Goal: Find specific page/section: Find specific page/section

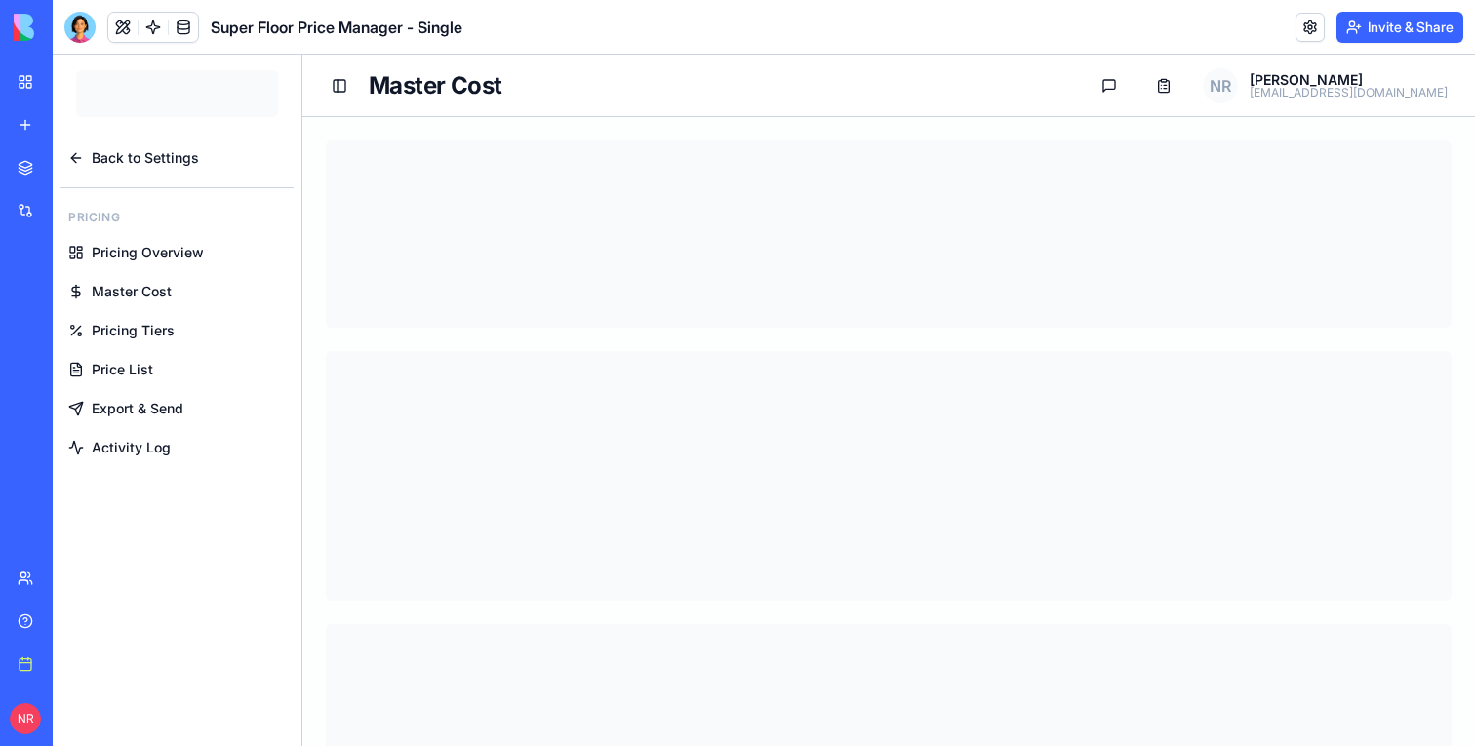
click at [85, 48] on header "Super Floor Price Manager - Single Invite & Share" at bounding box center [764, 27] width 1423 height 55
click at [83, 41] on body "BETA My workspace New app Marketplace Integrations Recent Joist Master Producti…" at bounding box center [737, 373] width 1475 height 746
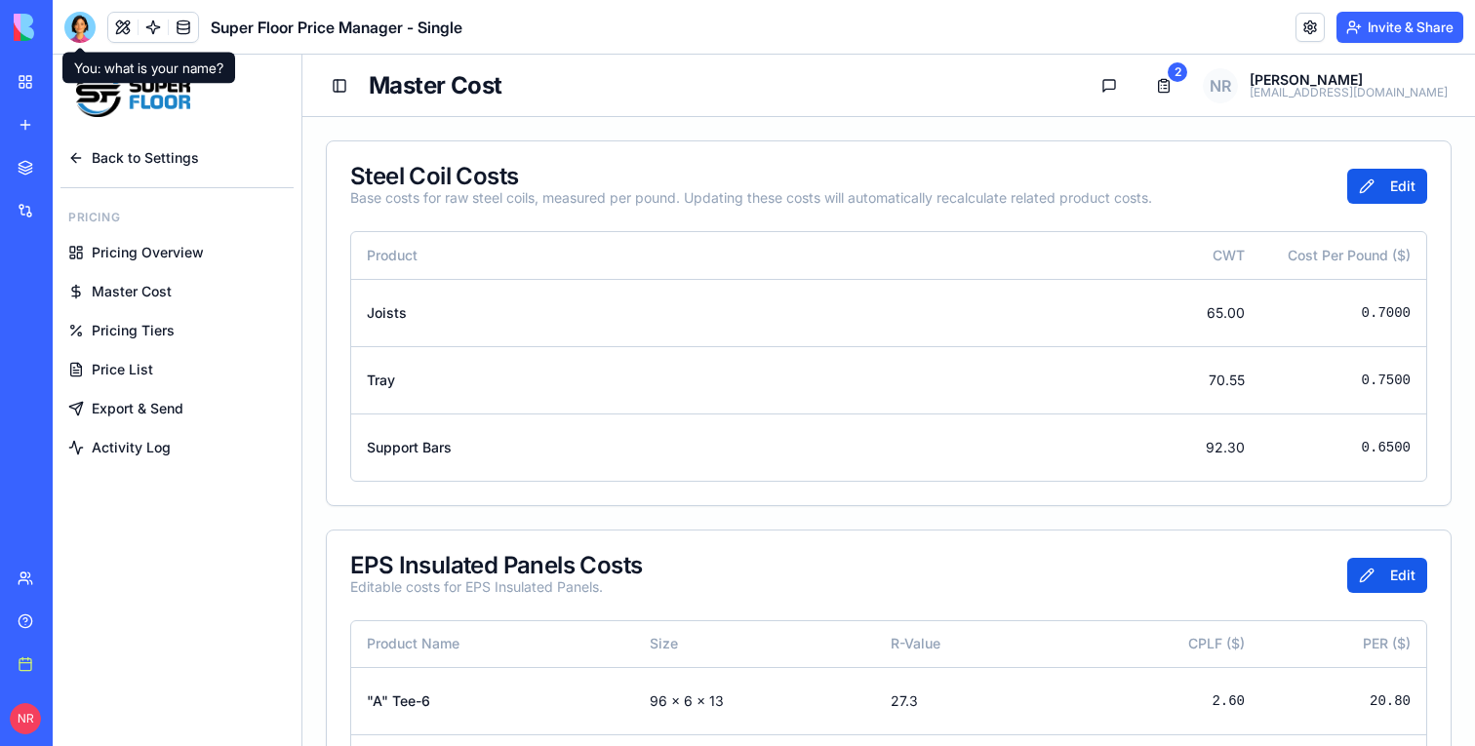
drag, startPoint x: 82, startPoint y: 36, endPoint x: 82, endPoint y: 53, distance: 16.6
click at [82, 36] on div at bounding box center [79, 27] width 31 height 31
click at [69, 33] on div at bounding box center [79, 27] width 31 height 31
click at [81, 20] on div at bounding box center [79, 27] width 31 height 31
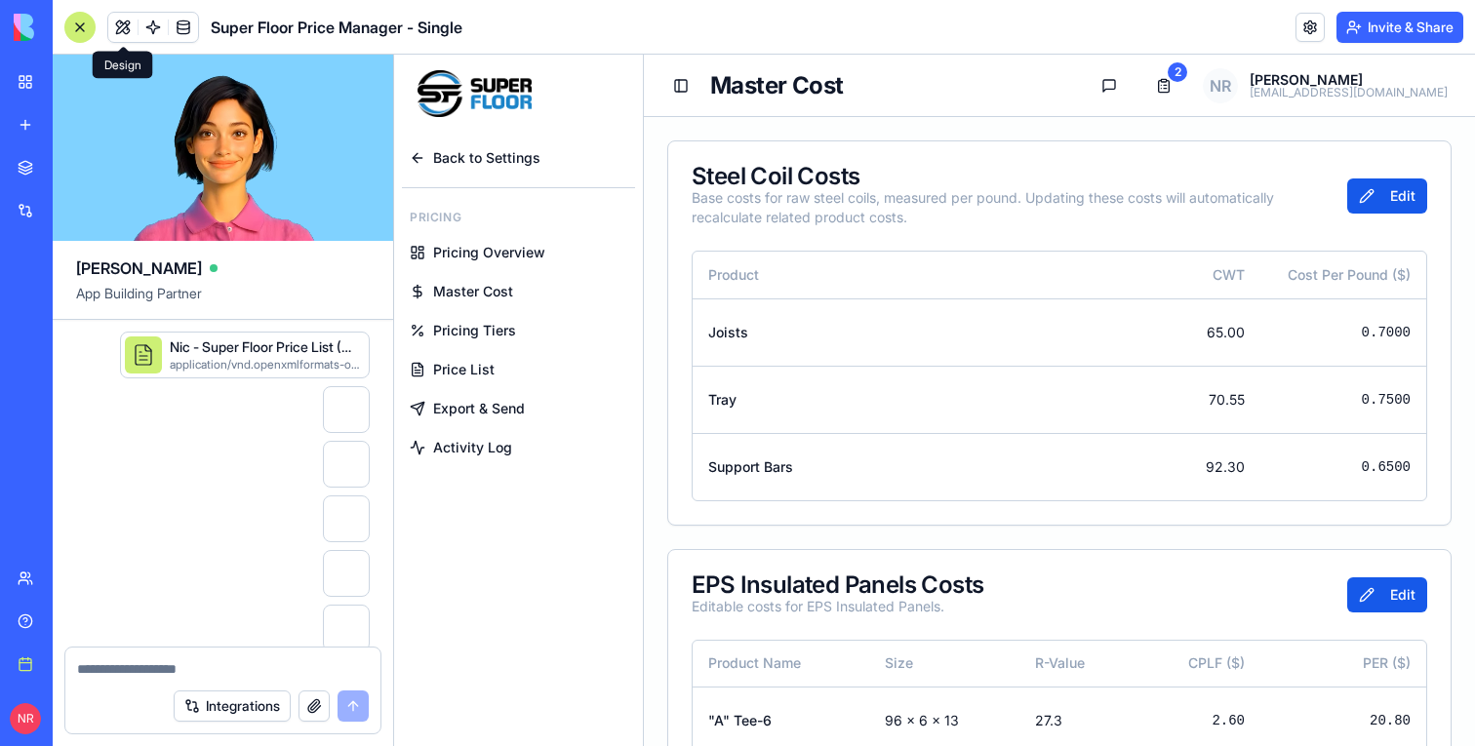
scroll to position [314303, 0]
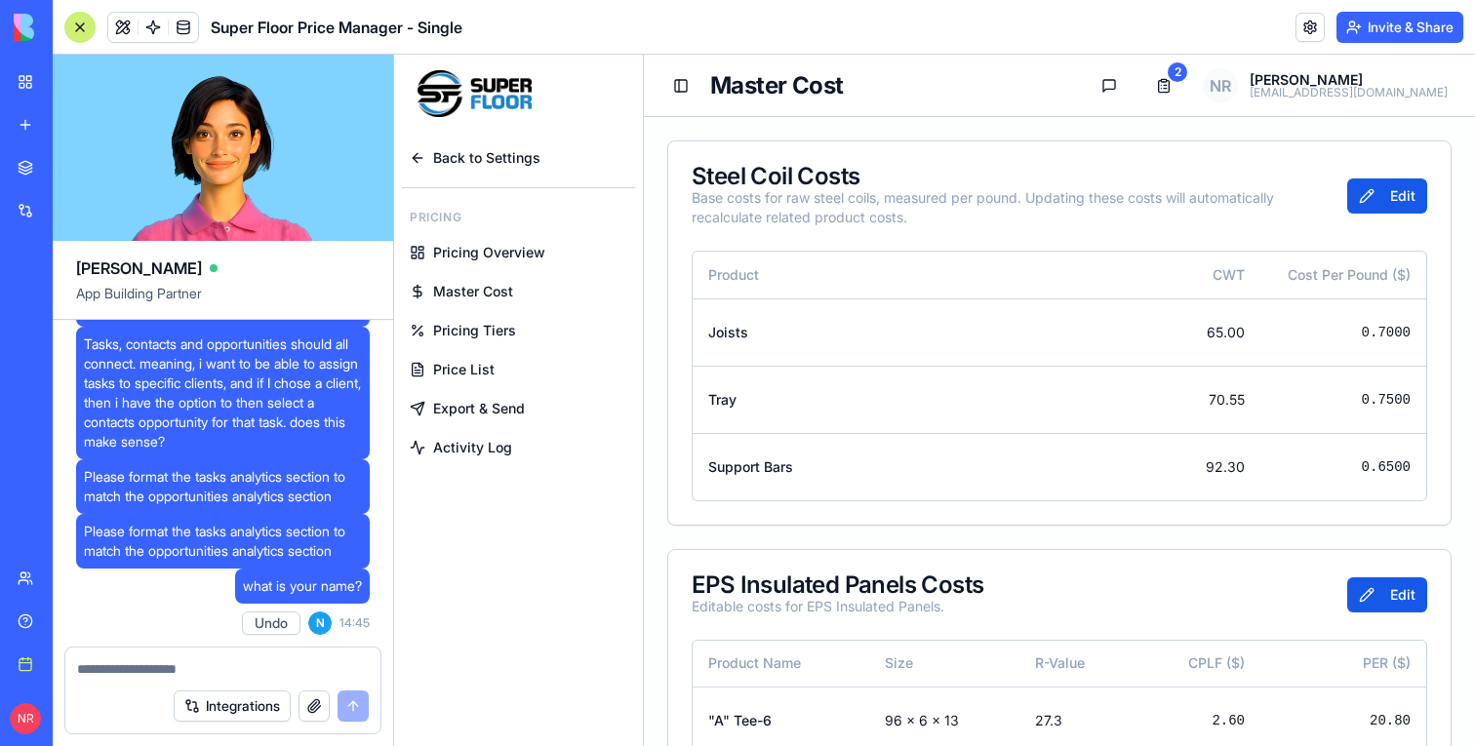
click at [282, 587] on span "what is your name?" at bounding box center [302, 587] width 119 height 20
copy span "what is your name?"
click at [176, 658] on div at bounding box center [222, 663] width 315 height 31
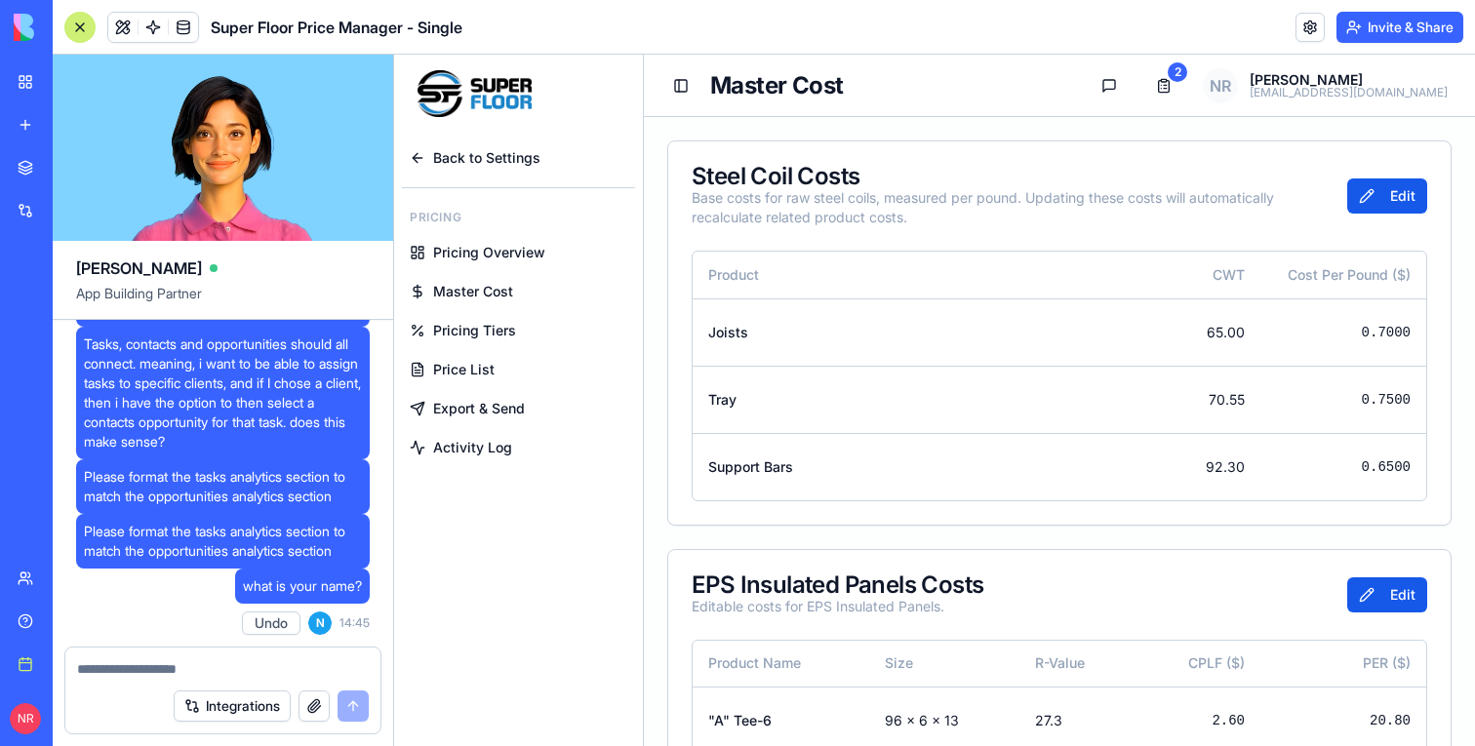
click at [169, 666] on textarea at bounding box center [223, 670] width 292 height 20
paste textarea "**********"
drag, startPoint x: 86, startPoint y: 672, endPoint x: 62, endPoint y: 671, distance: 23.4
click at [62, 671] on div "**********" at bounding box center [223, 697] width 341 height 100
type textarea "**********"
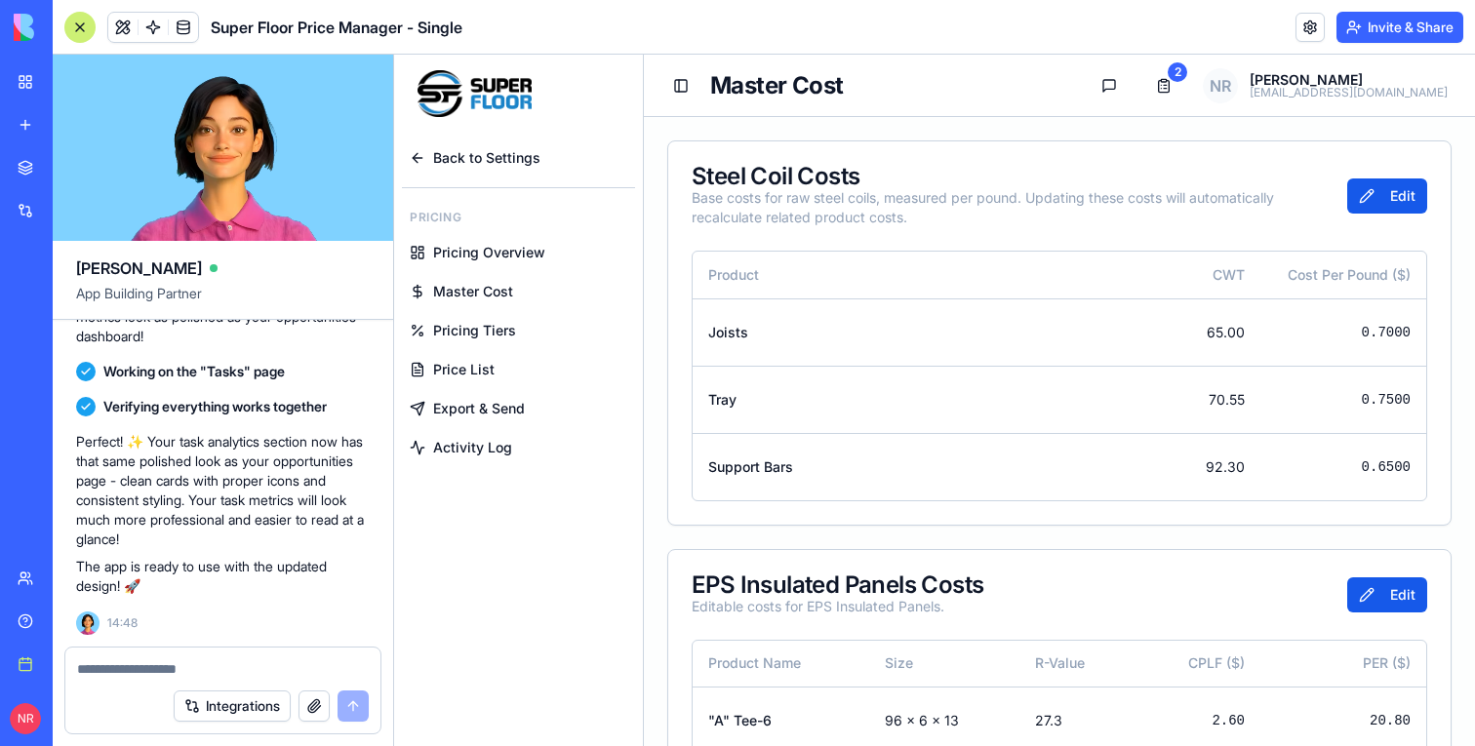
scroll to position [314329, 0]
click at [117, 30] on button at bounding box center [122, 27] width 29 height 29
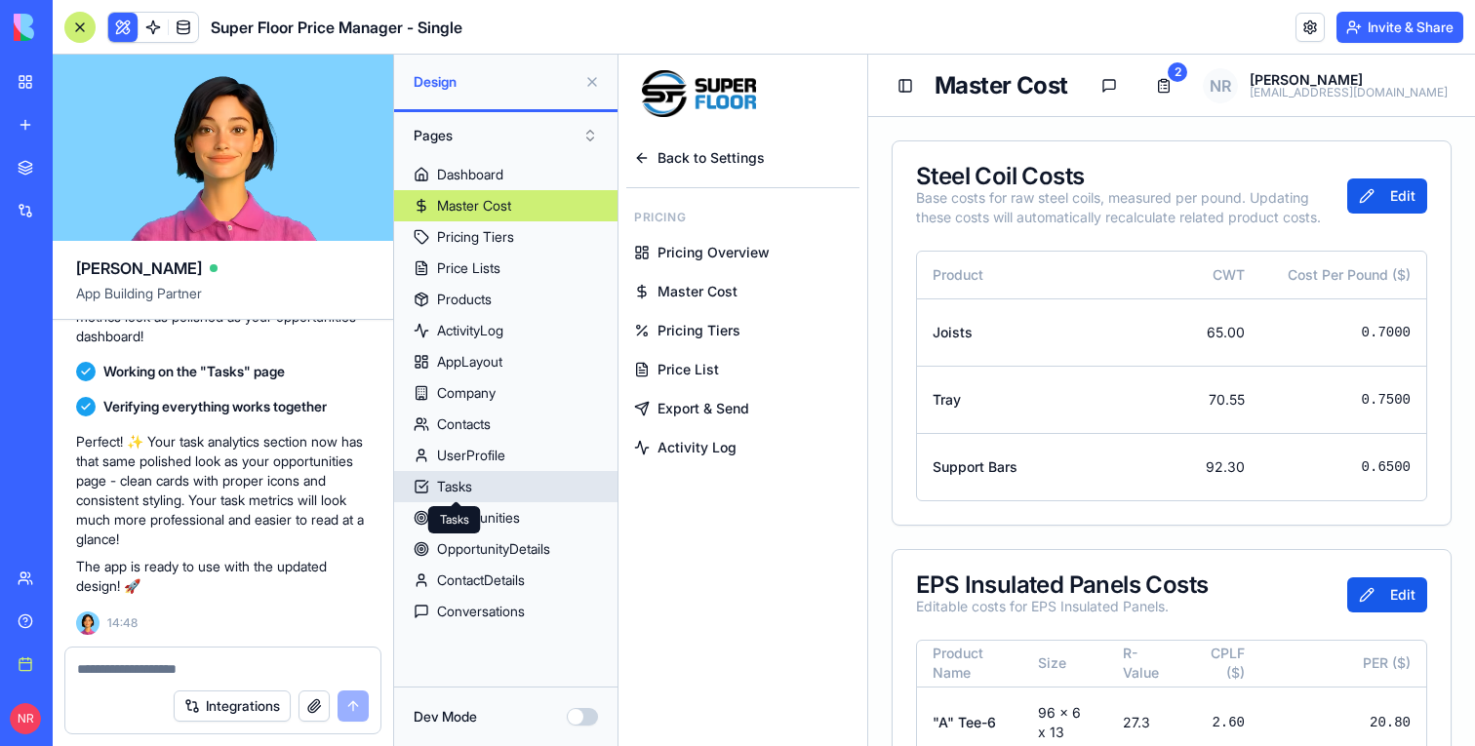
click at [466, 487] on div "Tasks" at bounding box center [454, 487] width 35 height 20
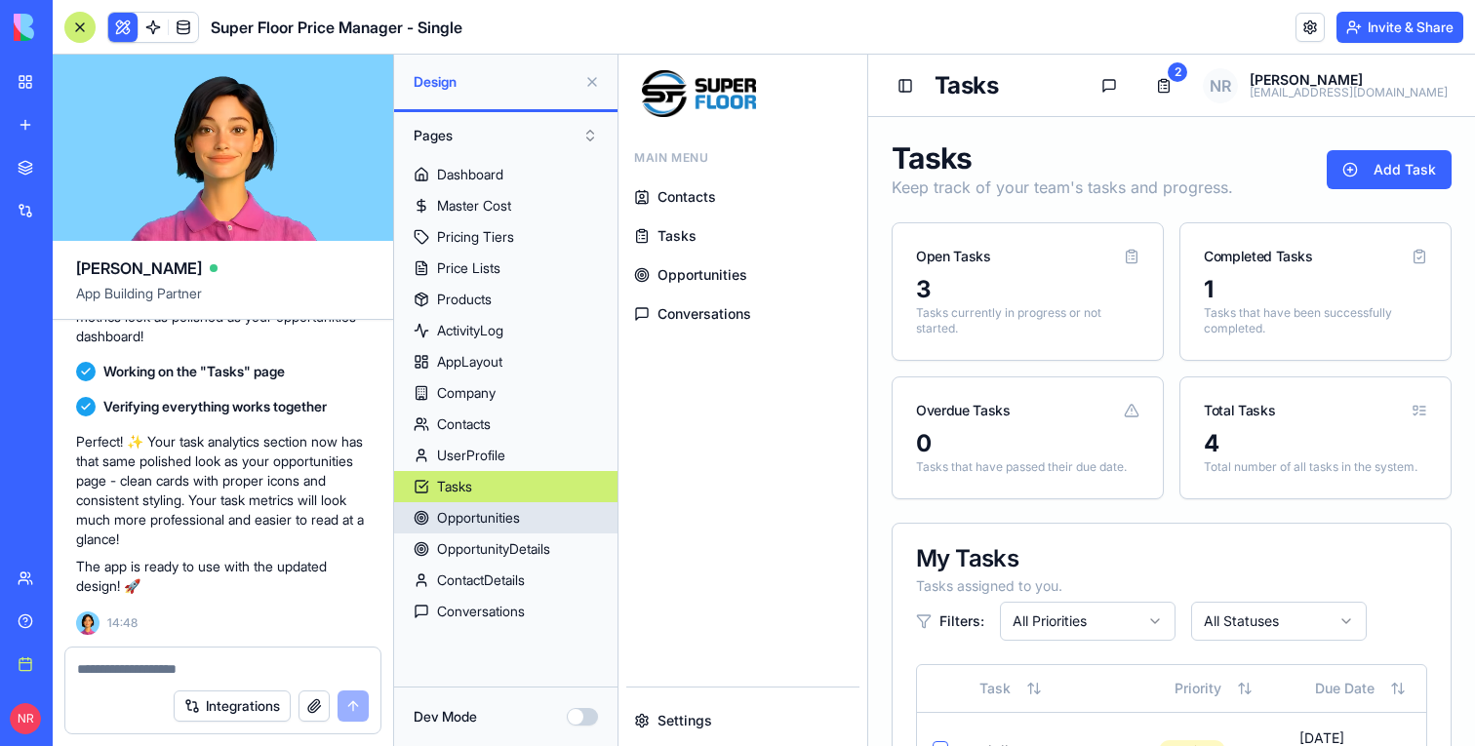
click at [533, 518] on link "Opportunities" at bounding box center [505, 518] width 223 height 31
